Goal: Task Accomplishment & Management: Complete application form

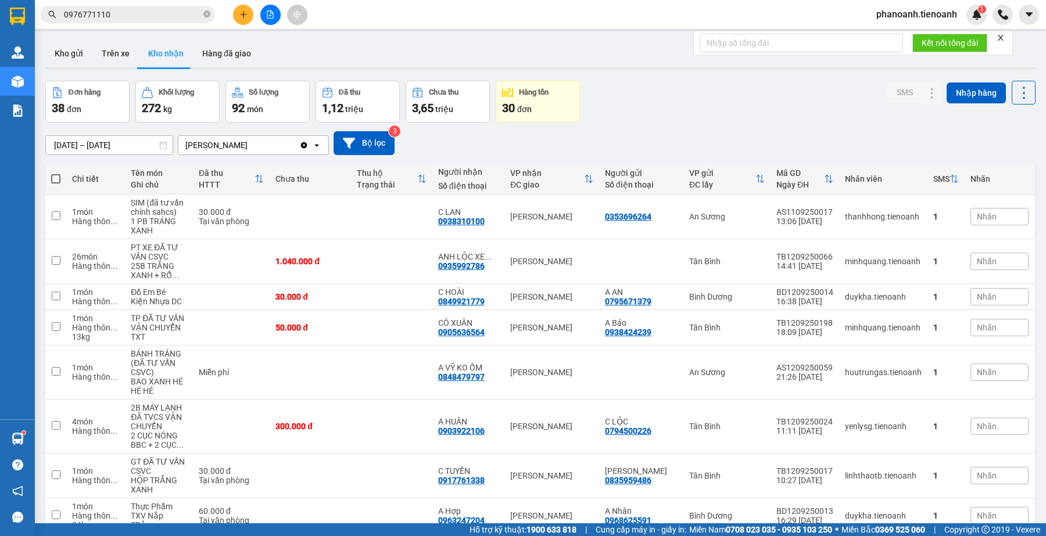
click at [148, 19] on input "0976771110" at bounding box center [132, 14] width 137 height 13
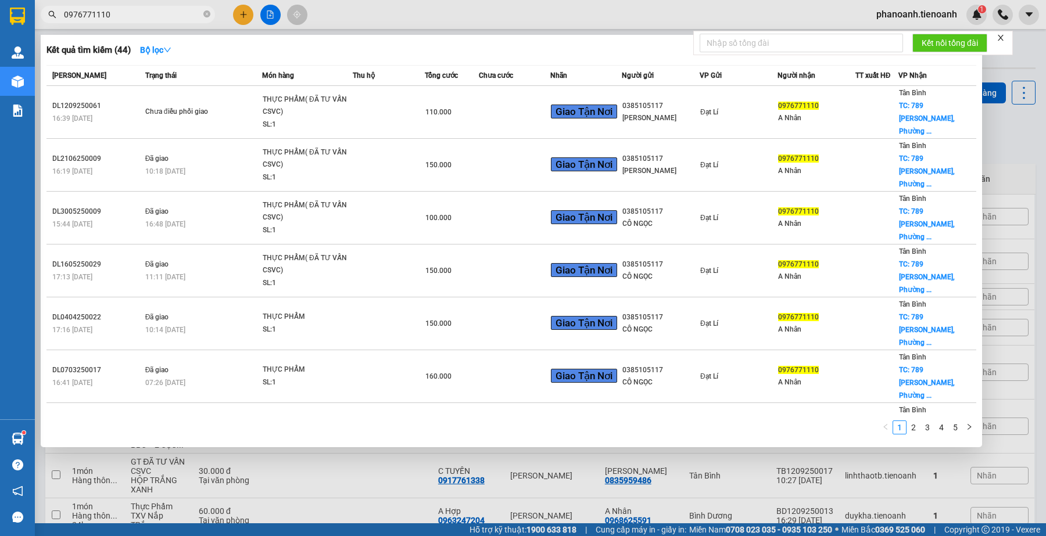
click at [148, 19] on input "0976771110" at bounding box center [132, 14] width 137 height 13
paste input "395801687"
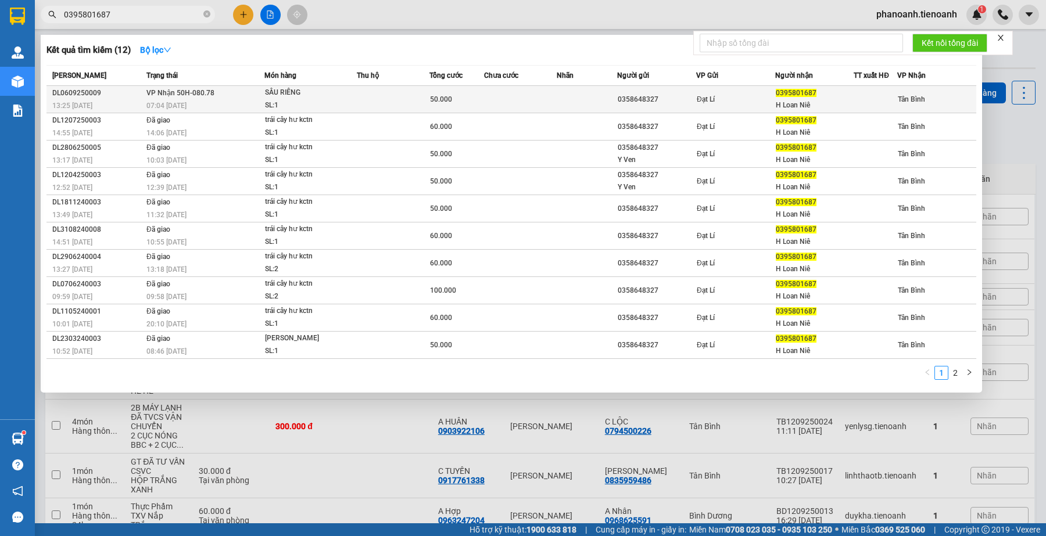
type input "0395801687"
click at [352, 91] on div "SẦU RIÊNG" at bounding box center [308, 93] width 87 height 13
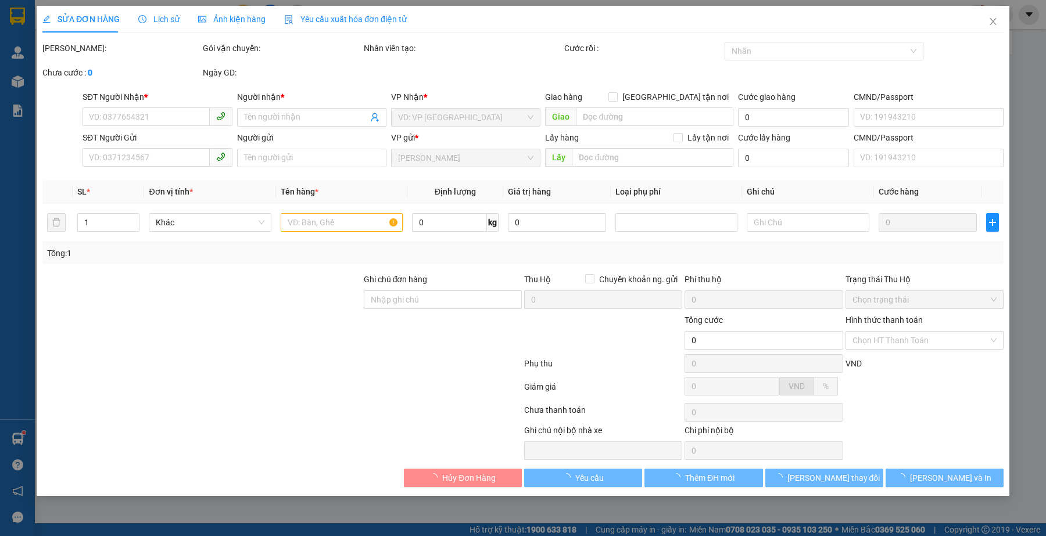
type input "0395801687"
type input "H Loan Niê"
type input "0358648327"
type input "50.000"
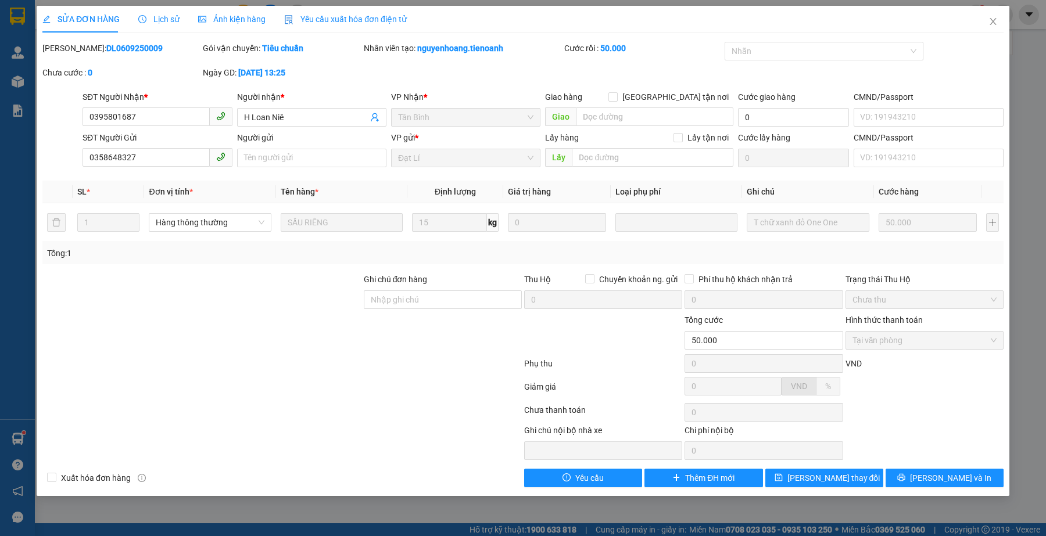
click at [292, 295] on div at bounding box center [201, 293] width 321 height 41
click at [382, 318] on div at bounding box center [442, 334] width 160 height 41
click at [274, 391] on div at bounding box center [282, 389] width 482 height 23
click at [264, 380] on div at bounding box center [282, 389] width 482 height 23
click at [195, 315] on div at bounding box center [201, 334] width 321 height 41
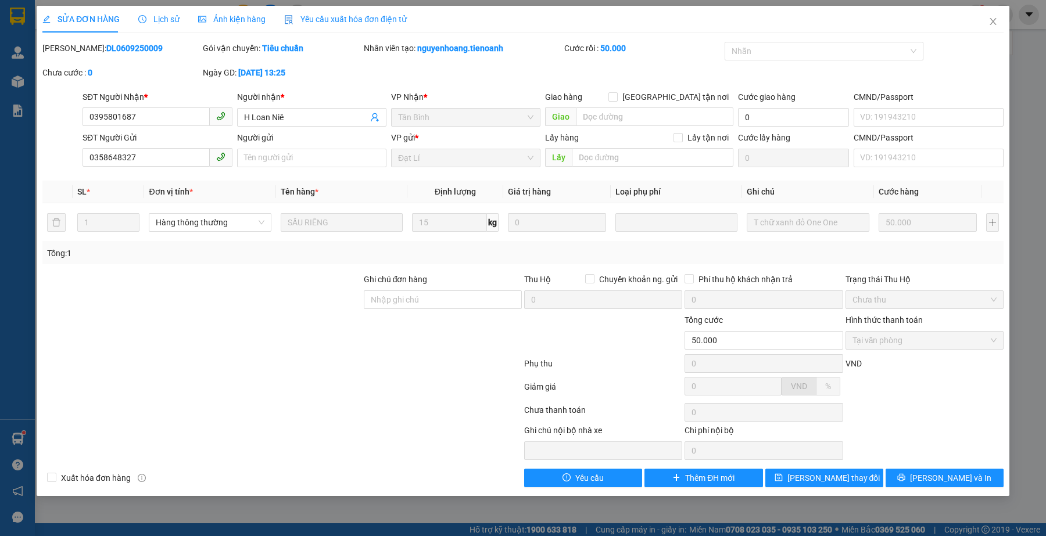
click at [313, 372] on div at bounding box center [282, 365] width 482 height 23
drag, startPoint x: 259, startPoint y: 329, endPoint x: 249, endPoint y: 129, distance: 200.1
click at [259, 329] on div at bounding box center [201, 334] width 321 height 41
drag, startPoint x: 369, startPoint y: 350, endPoint x: 490, endPoint y: 325, distance: 122.7
click at [371, 350] on div at bounding box center [442, 334] width 160 height 41
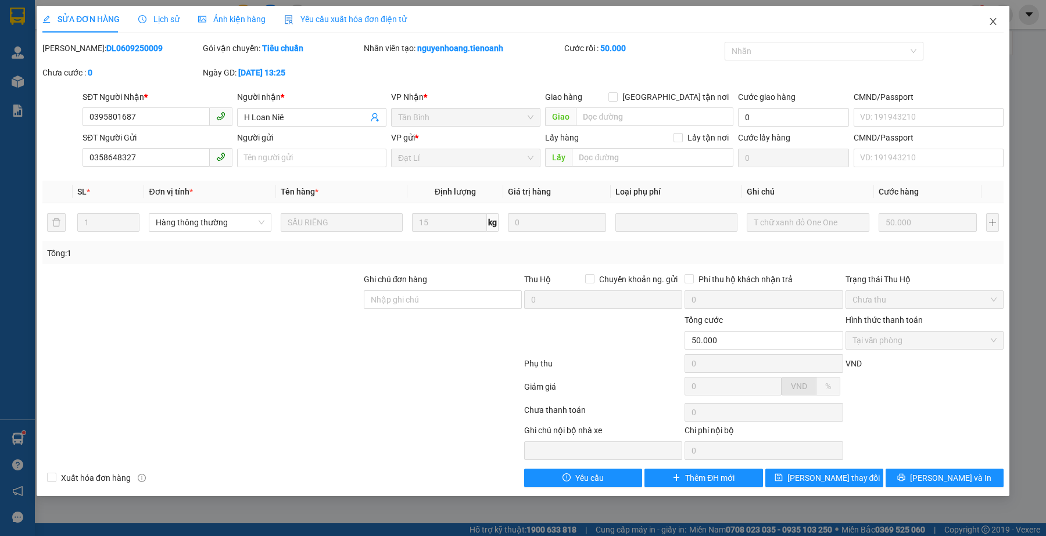
click at [994, 19] on icon "close" at bounding box center [992, 21] width 6 height 7
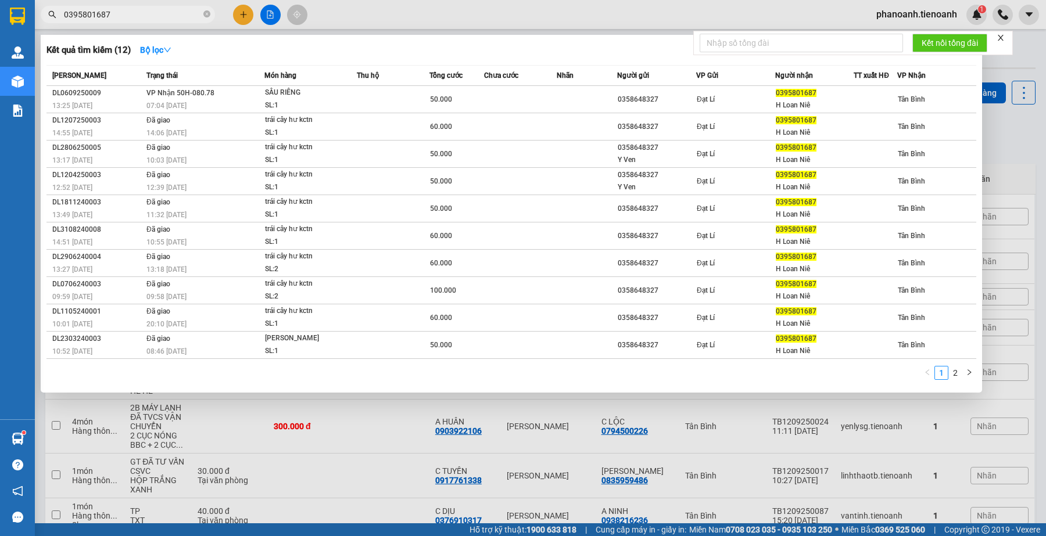
click at [121, 16] on input "0395801687" at bounding box center [132, 14] width 137 height 13
paste input "987852294"
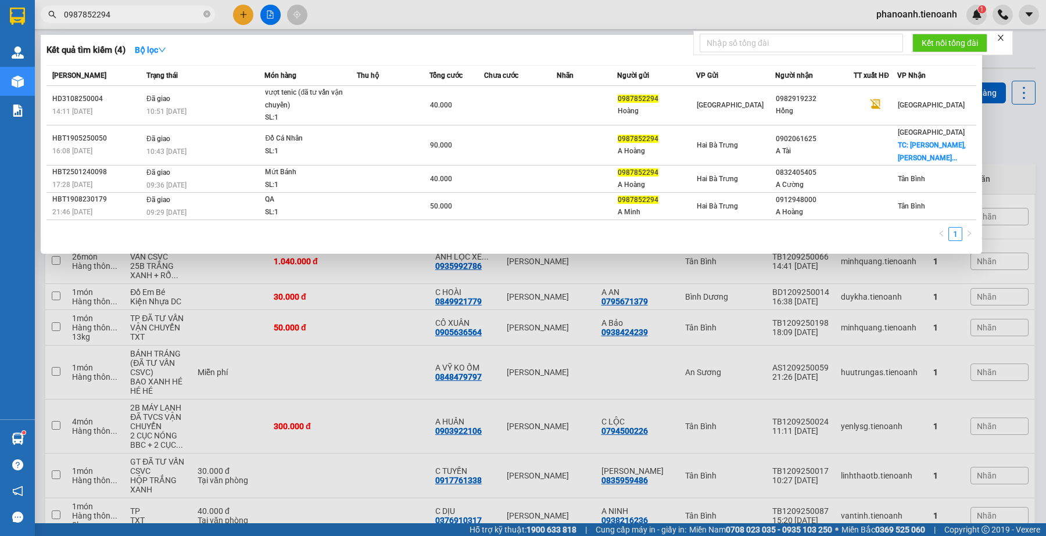
type input "0987852294"
click at [367, 16] on div at bounding box center [523, 268] width 1046 height 536
